Goal: Check status: Check status

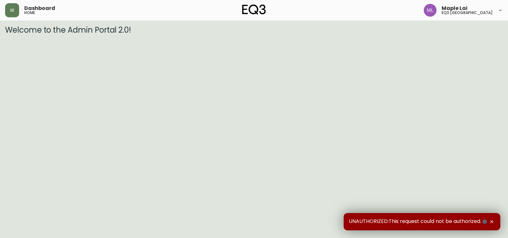
click at [343, 34] on html "Dashboard home Maple Lai eq3 [GEOGRAPHIC_DATA] Welcome to the Admin Portal 2.0!…" at bounding box center [254, 17] width 508 height 34
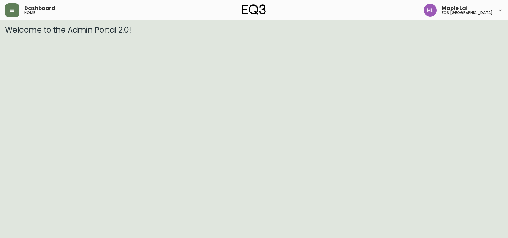
click at [367, 34] on html "Dashboard home Maple Lai eq3 [GEOGRAPHIC_DATA] Welcome to the Admin Portal 2.0!" at bounding box center [254, 17] width 508 height 34
click at [11, 7] on button "button" at bounding box center [12, 10] width 14 height 14
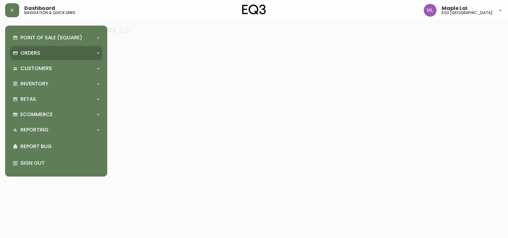
click at [35, 55] on p "Orders" at bounding box center [30, 53] width 20 height 7
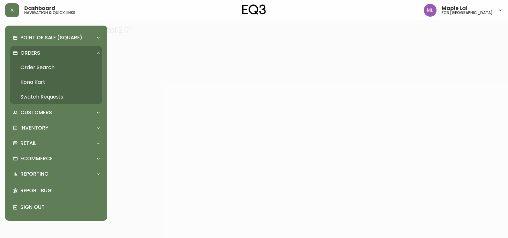
click at [50, 68] on link "Order Search" at bounding box center [56, 67] width 92 height 15
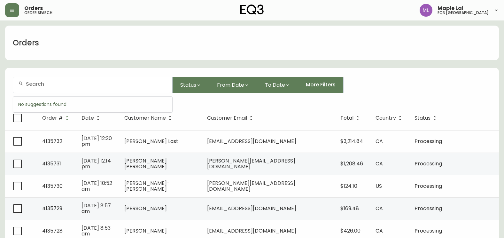
click at [70, 81] on input "text" at bounding box center [96, 84] width 141 height 6
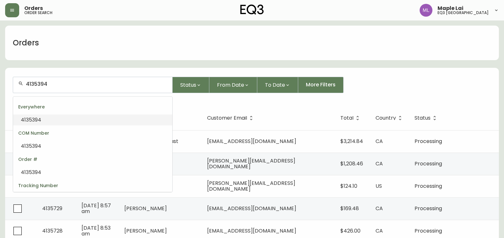
click at [38, 119] on span "4135394" at bounding box center [31, 119] width 20 height 7
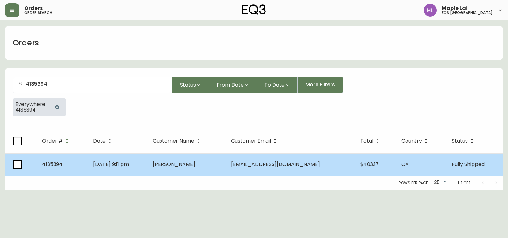
type input "4135394"
click at [191, 163] on span "[PERSON_NAME]" at bounding box center [174, 163] width 42 height 7
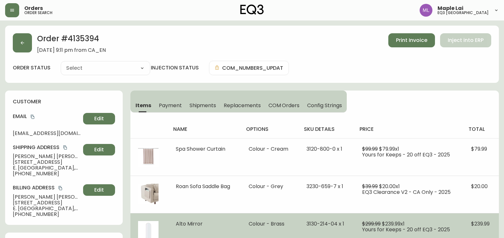
type input "Fully Shipped"
select select "FULLY_SHIPPED"
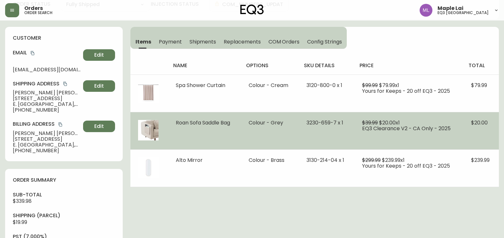
scroll to position [64, 0]
